Goal: Navigation & Orientation: Find specific page/section

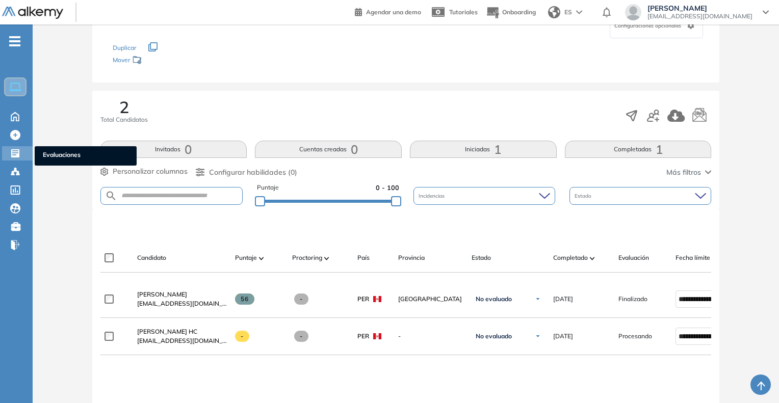
click at [48, 155] on span "Evaluaciones" at bounding box center [86, 155] width 86 height 11
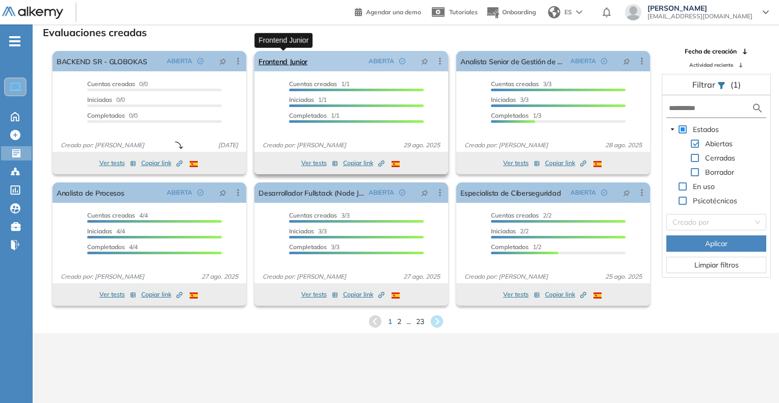
click at [275, 69] on link "Frontend Junior" at bounding box center [283, 61] width 49 height 20
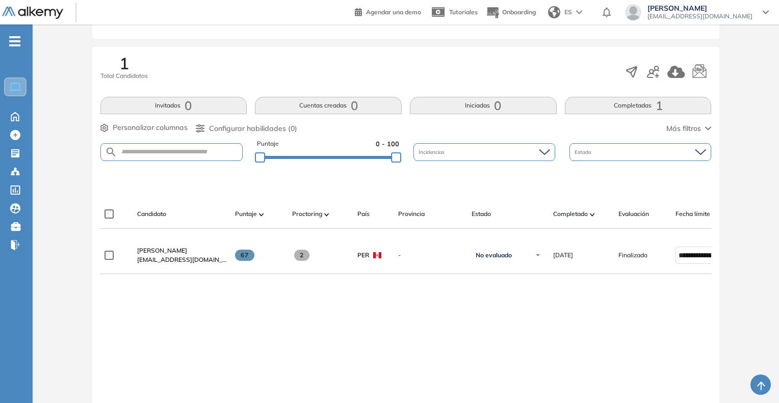
scroll to position [153, 0]
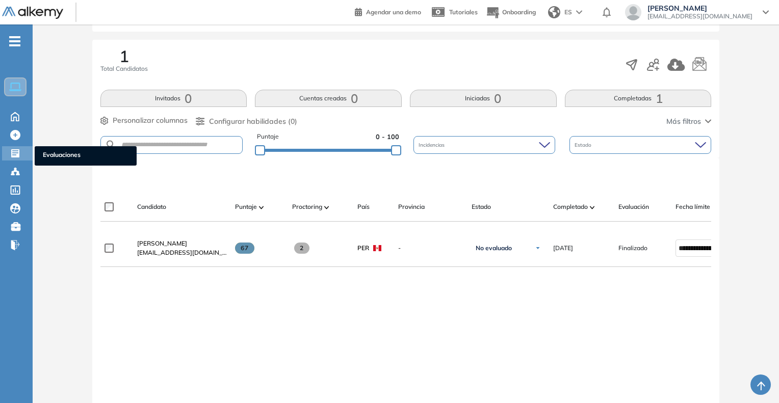
click at [79, 156] on span "Evaluaciones" at bounding box center [86, 155] width 86 height 11
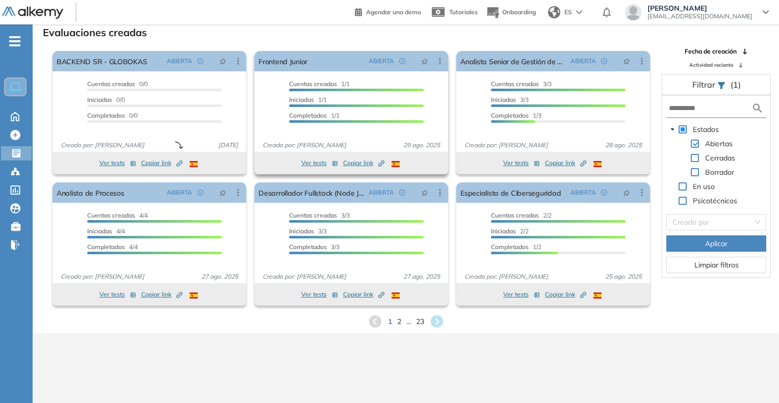
click at [377, 160] on span "Copiar link Created by potrace 1.16, written by [PERSON_NAME] [DATE]-[DATE]" at bounding box center [363, 163] width 41 height 9
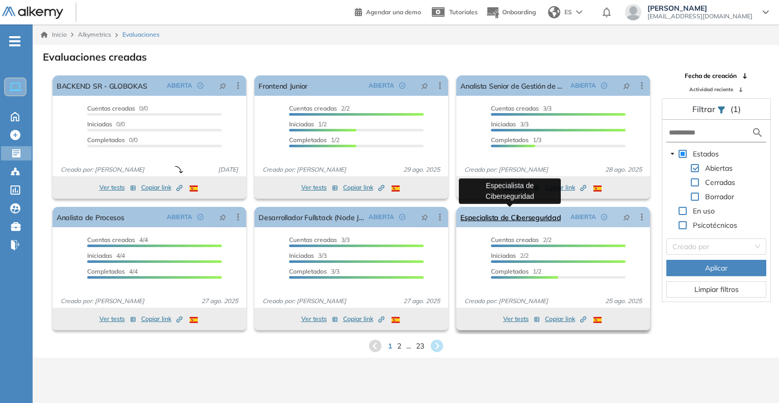
click at [498, 223] on link "Especialista de Ciberseguridad" at bounding box center [511, 217] width 100 height 20
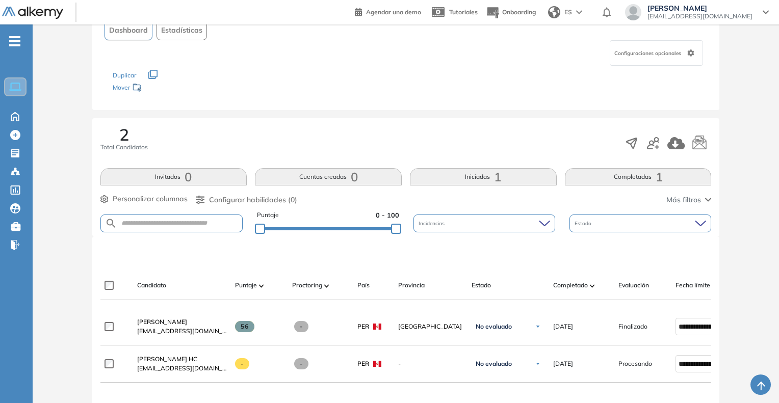
scroll to position [51, 0]
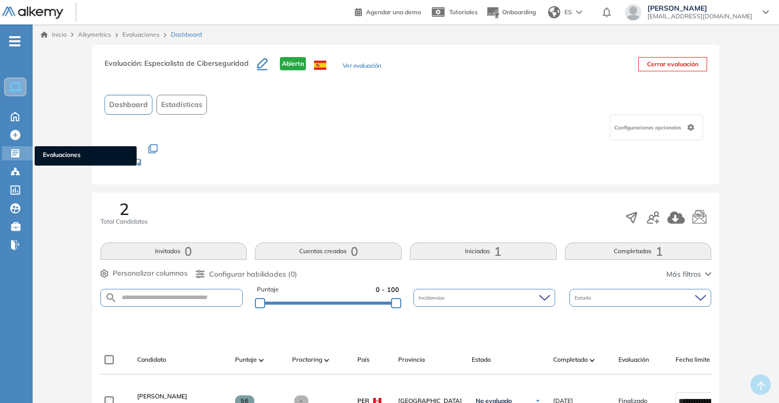
click at [62, 156] on span "Evaluaciones" at bounding box center [86, 155] width 86 height 11
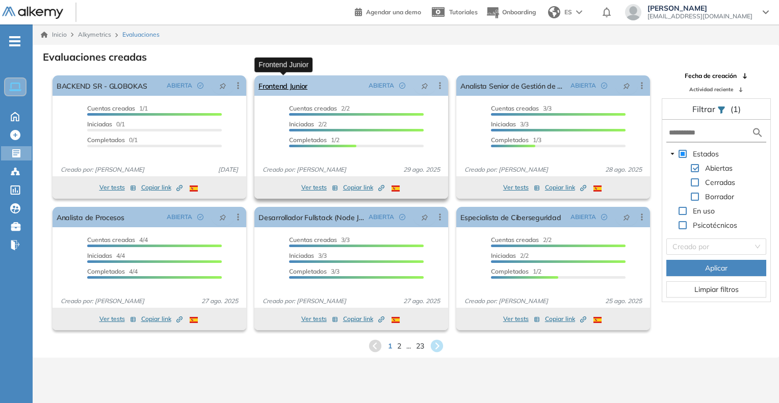
click at [283, 88] on link "Frontend Junior" at bounding box center [283, 85] width 49 height 20
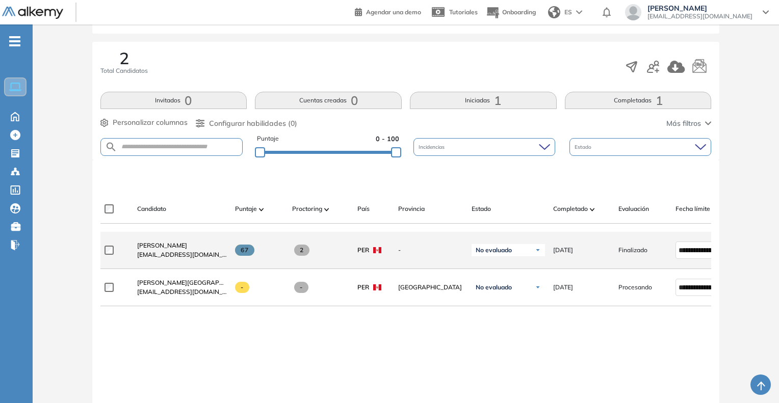
scroll to position [153, 0]
